Goal: Transaction & Acquisition: Book appointment/travel/reservation

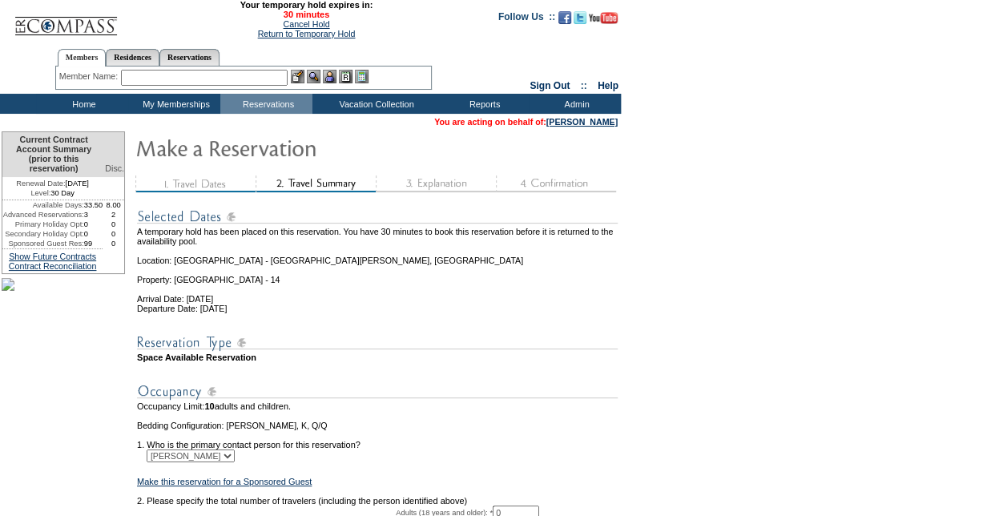
scroll to position [208, 0]
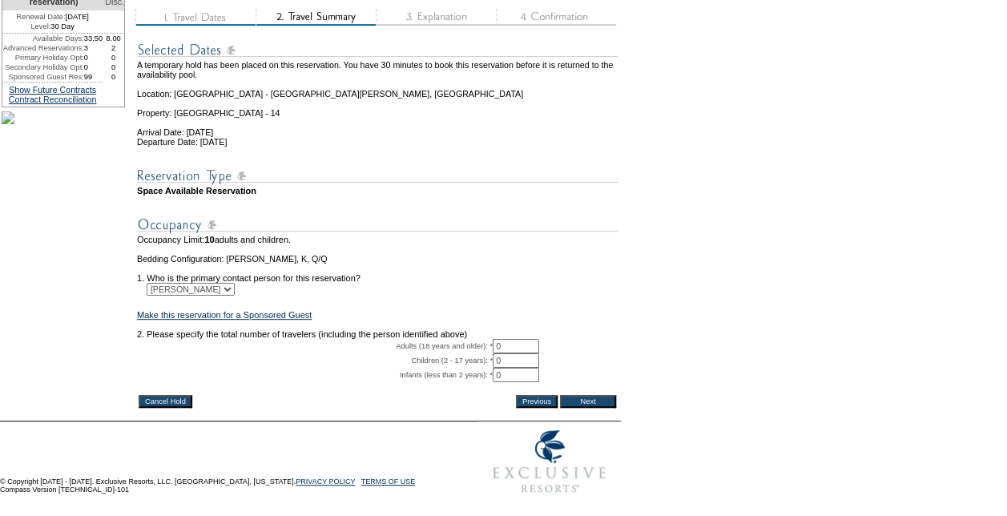
click at [539, 353] on input "0" at bounding box center [516, 360] width 46 height 14
click at [539, 339] on input "0" at bounding box center [516, 346] width 46 height 14
type input "2"
click at [609, 395] on input "Next" at bounding box center [588, 401] width 56 height 13
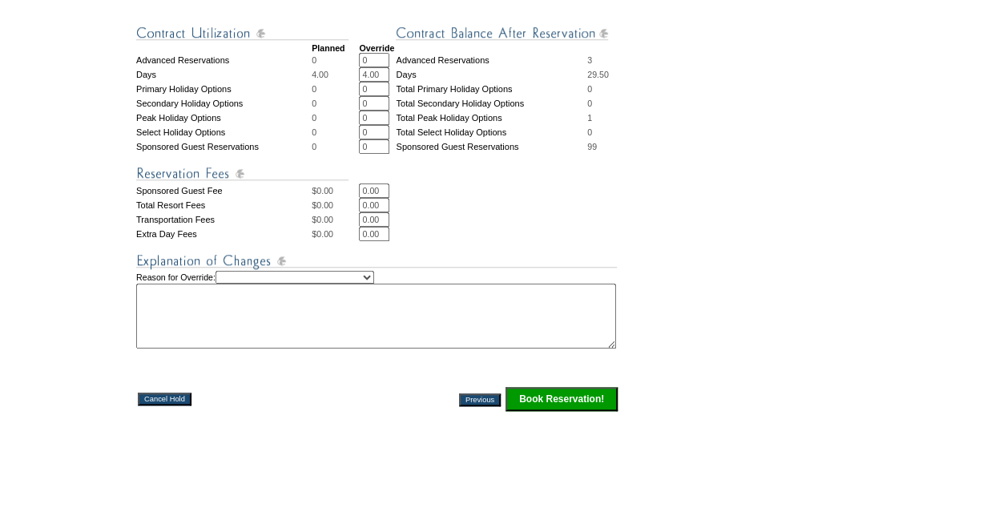
scroll to position [708, 0]
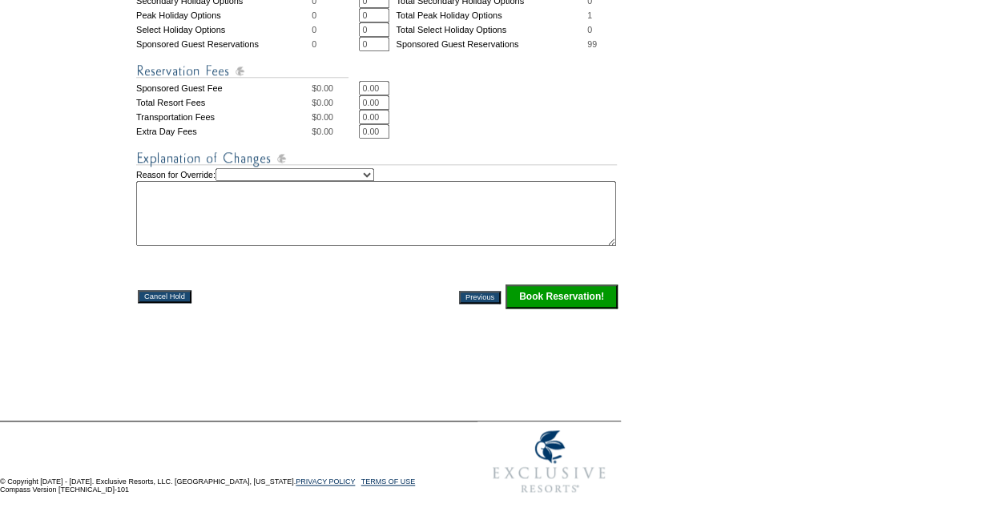
click at [572, 284] on input "Book Reservation!" at bounding box center [561, 296] width 112 height 24
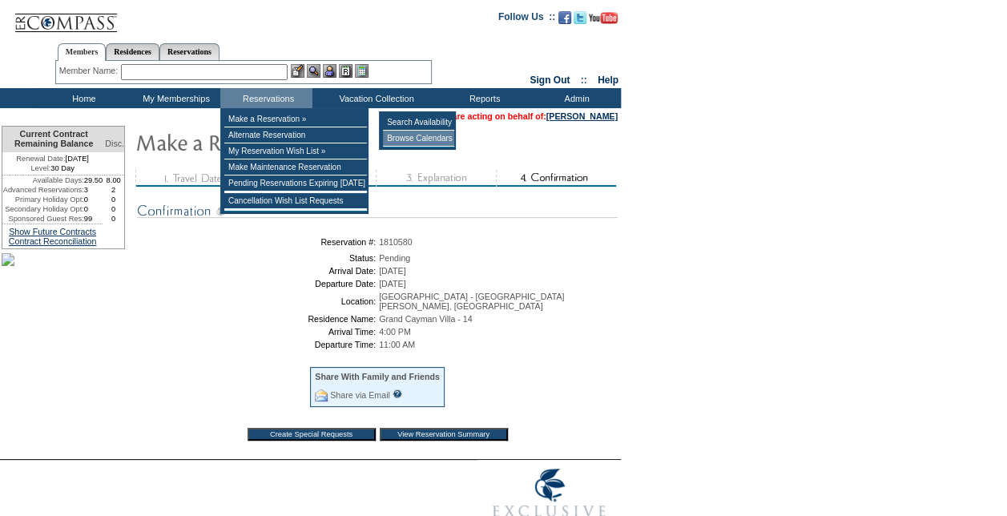
click at [416, 140] on td "Browse Calendars" at bounding box center [418, 139] width 71 height 16
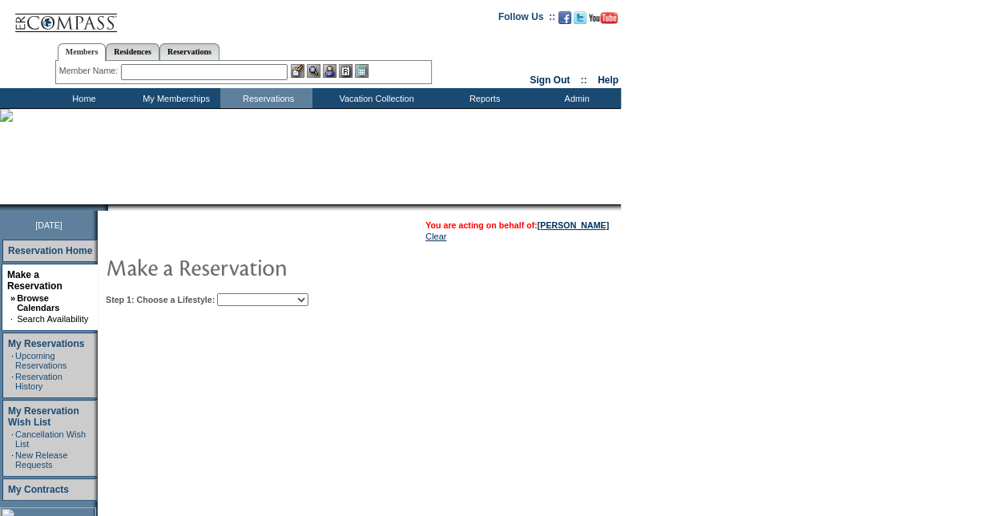
click at [308, 305] on select "Beach Leisure Metropolitan Mountain OIAL for Adventure OIAL for Couples OIAL fo…" at bounding box center [262, 299] width 91 height 13
select select "Beach"
click at [244, 293] on select "Beach Leisure Metropolitan Mountain OIAL for Adventure OIAL for Couples OIAL fo…" at bounding box center [262, 299] width 91 height 13
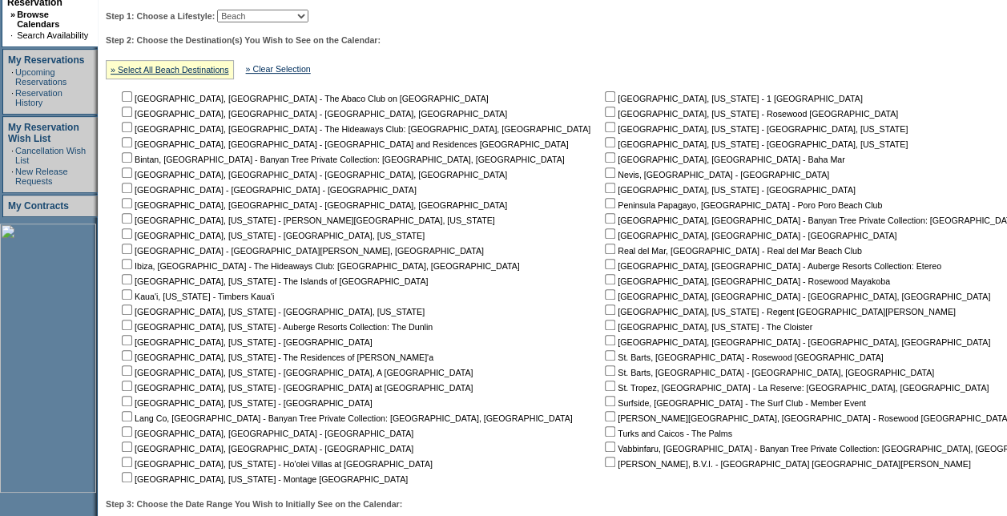
scroll to position [320, 0]
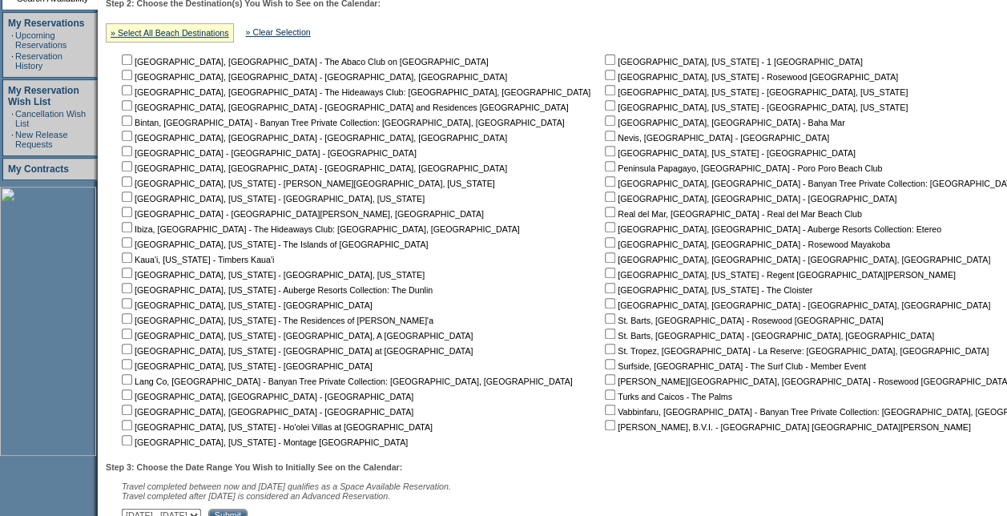
click at [605, 213] on input "checkbox" at bounding box center [610, 212] width 10 height 10
checkbox input "true"
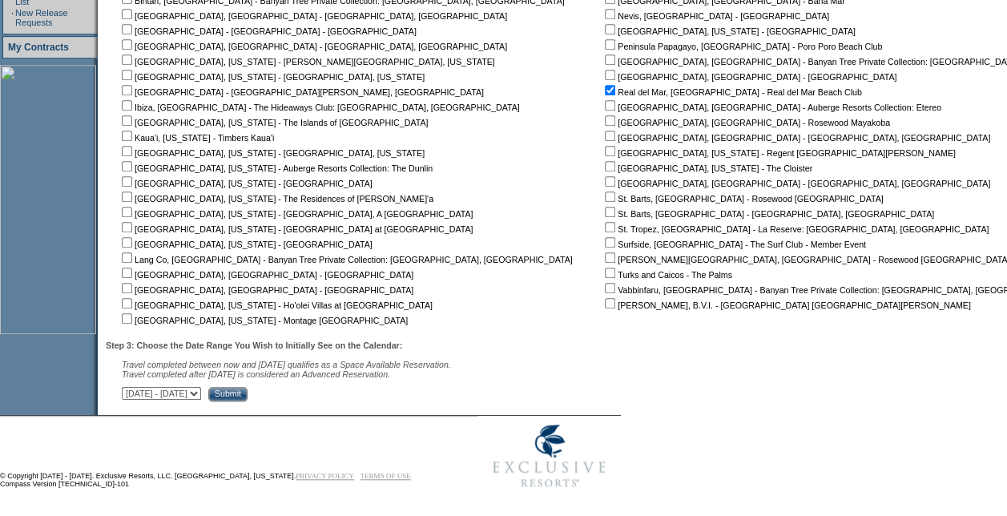
scroll to position [449, 0]
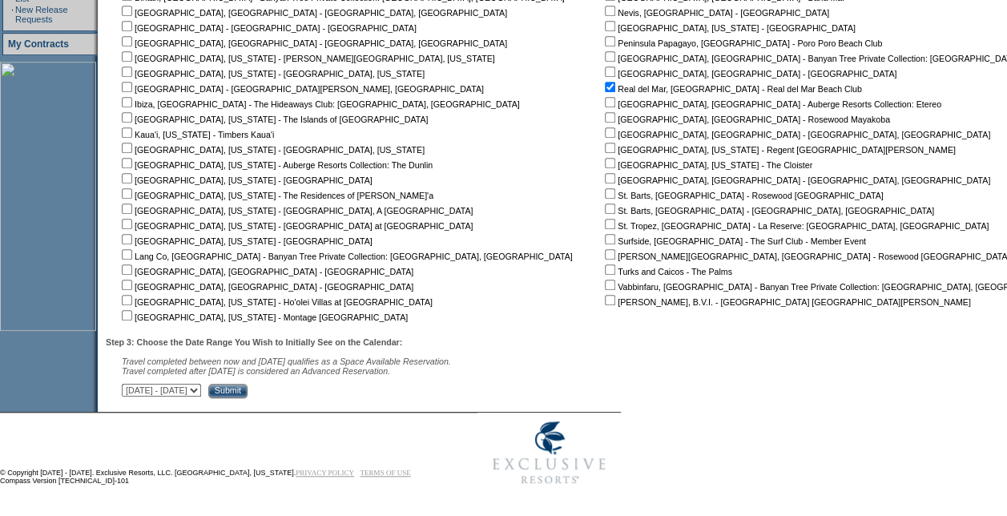
click at [247, 386] on input "Submit" at bounding box center [227, 391] width 39 height 14
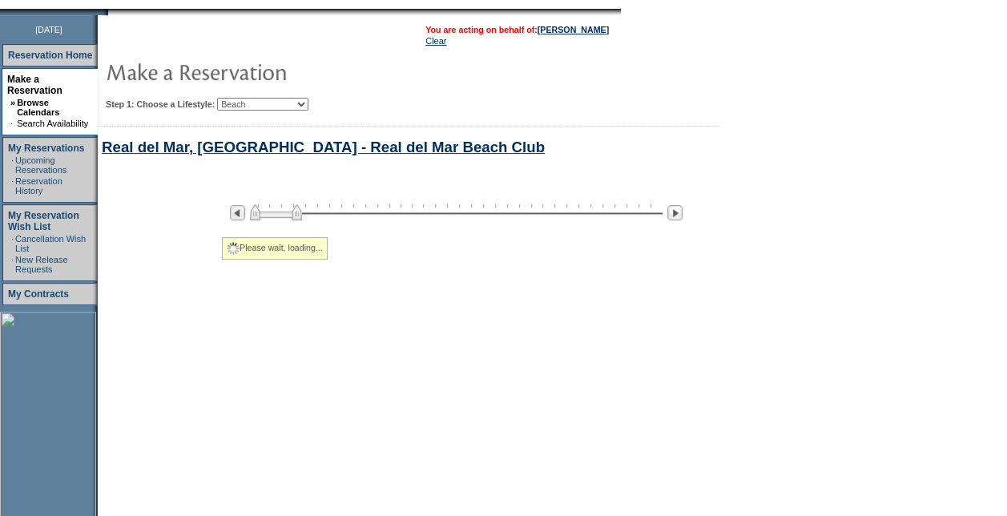
select select "Beach"
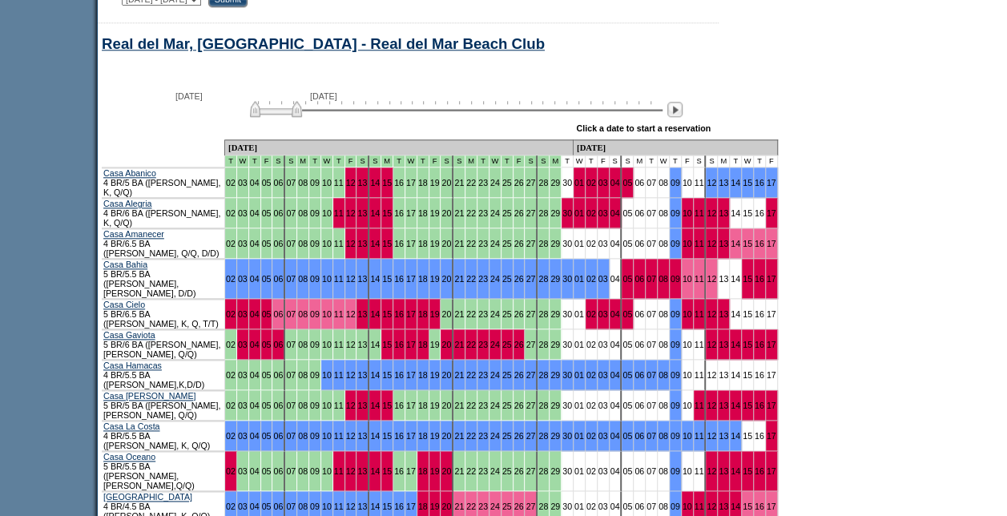
scroll to position [838, 0]
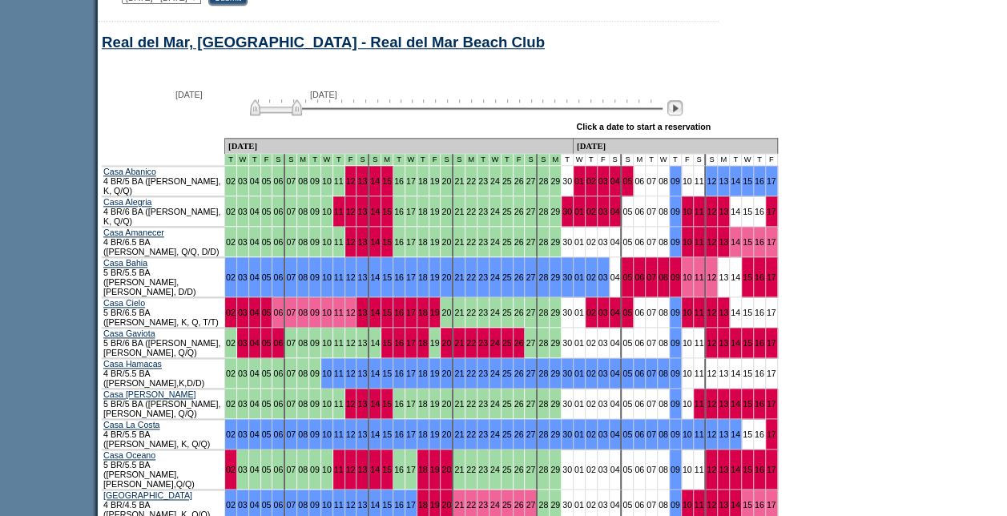
click at [682, 114] on img at bounding box center [674, 107] width 15 height 15
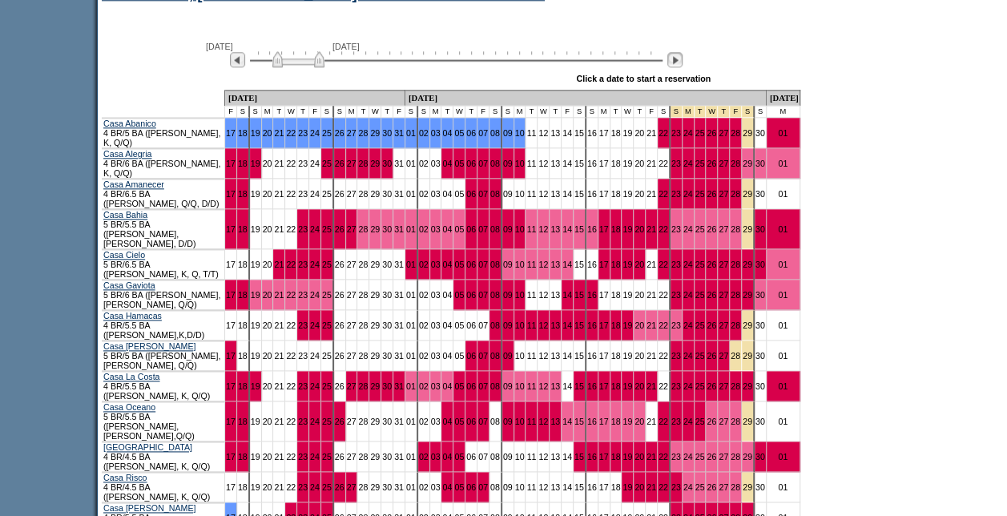
scroll to position [918, 0]
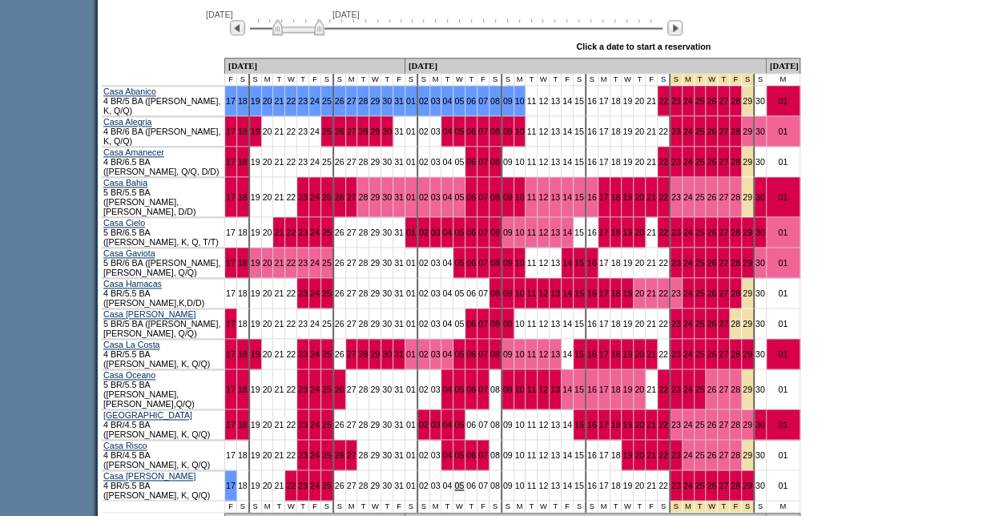
click at [454, 481] on link "05" at bounding box center [459, 486] width 10 height 10
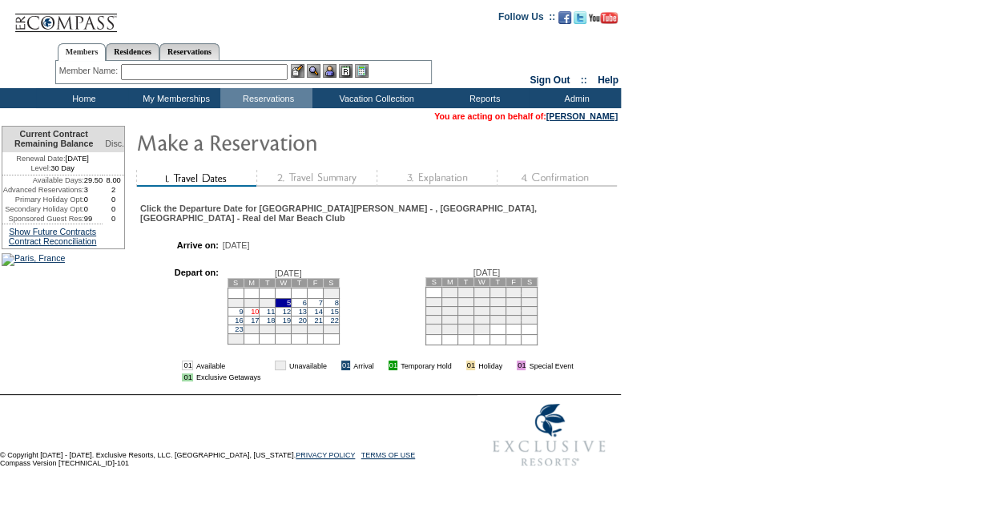
click at [259, 308] on link "10" at bounding box center [255, 312] width 8 height 8
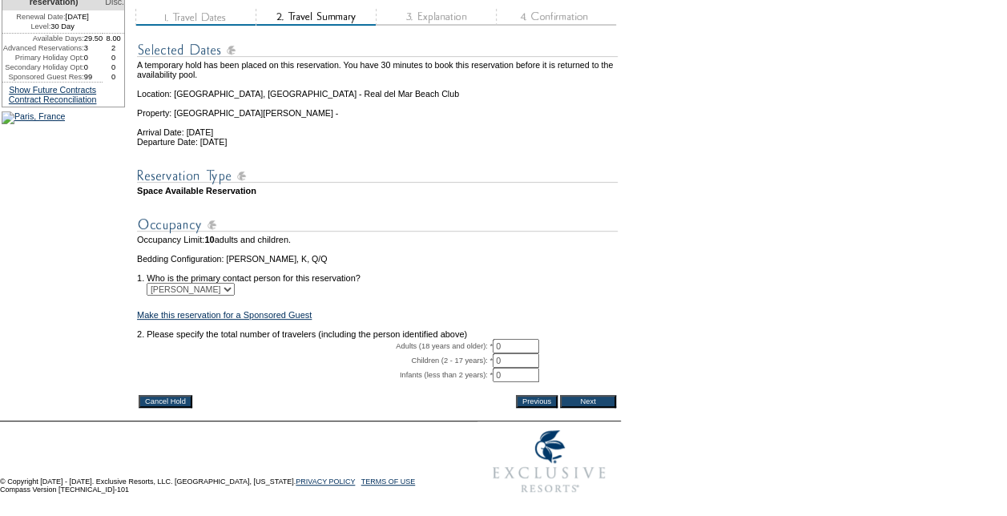
scroll to position [208, 0]
click at [537, 339] on input "0" at bounding box center [516, 346] width 46 height 14
type input "2"
click at [580, 395] on input "Next" at bounding box center [588, 401] width 56 height 13
